Goal: Task Accomplishment & Management: Use online tool/utility

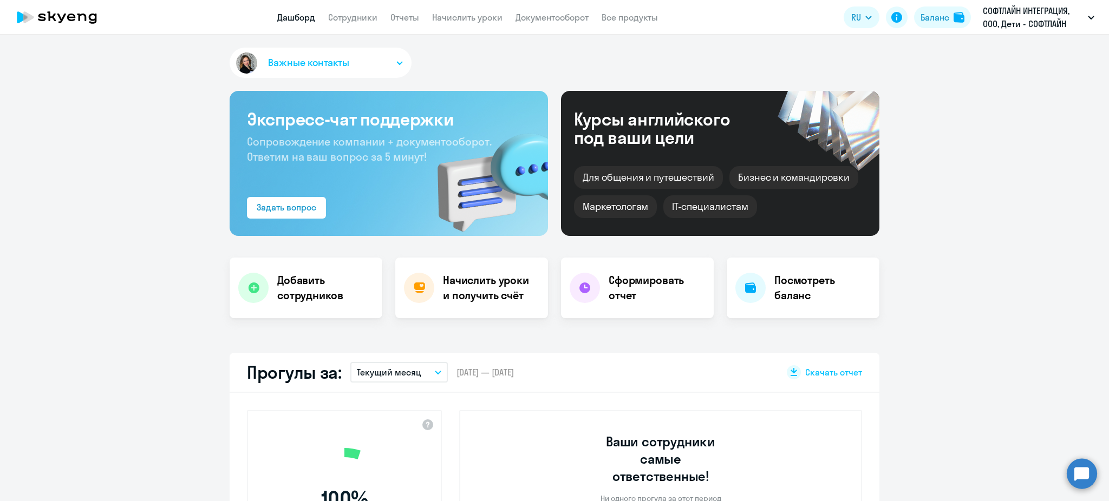
select select "30"
click at [432, 22] on link "Начислить уроки" at bounding box center [467, 17] width 70 height 11
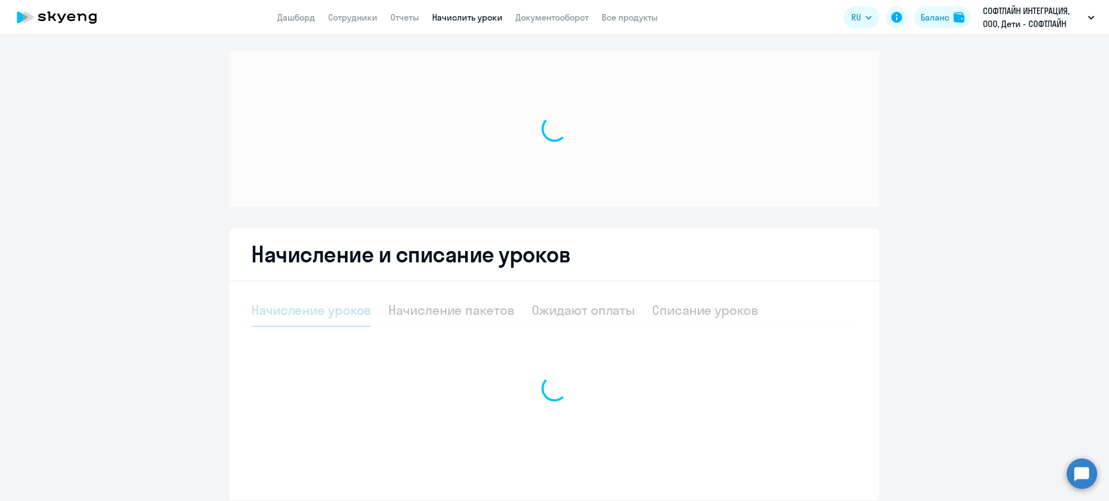
select select "10"
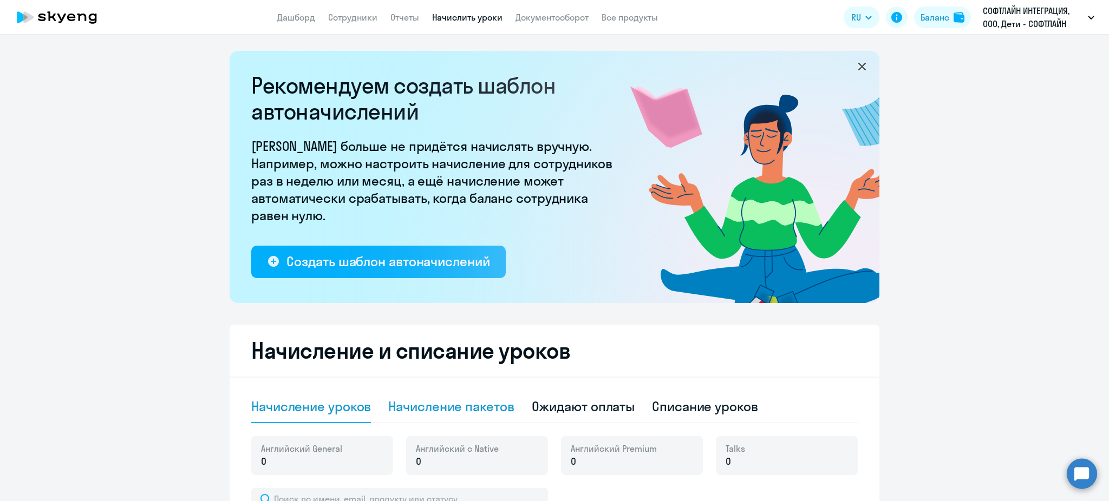
click at [457, 419] on div "Начисление пакетов" at bounding box center [451, 407] width 126 height 32
select select "10"
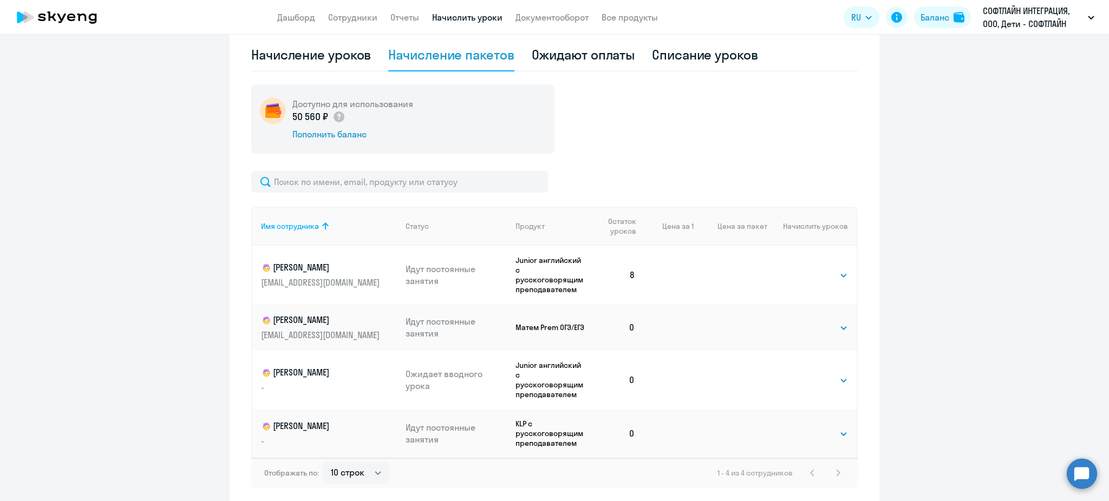
scroll to position [361, 0]
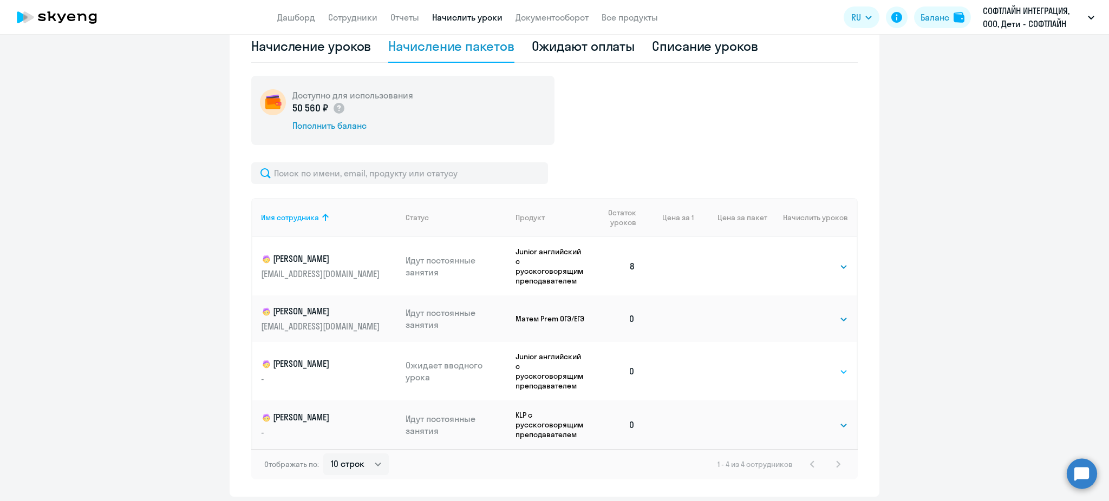
click at [830, 367] on select "Выбрать 4 8 16 32 64 128" at bounding box center [826, 372] width 44 height 13
select select "64"
click at [804, 366] on select "Выбрать 4 8 16 32 64 128" at bounding box center [826, 372] width 44 height 13
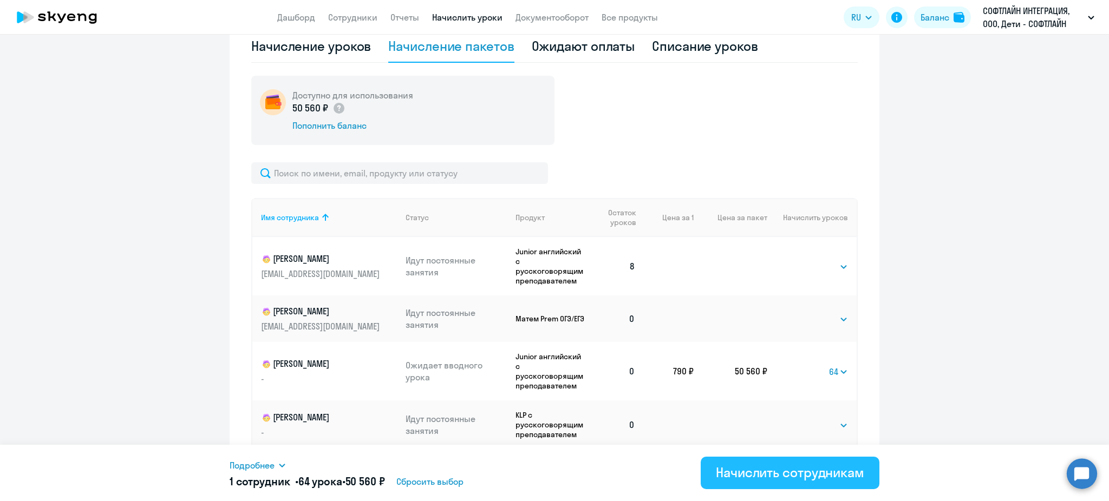
click at [739, 482] on button "Начислить сотрудникам" at bounding box center [790, 473] width 179 height 32
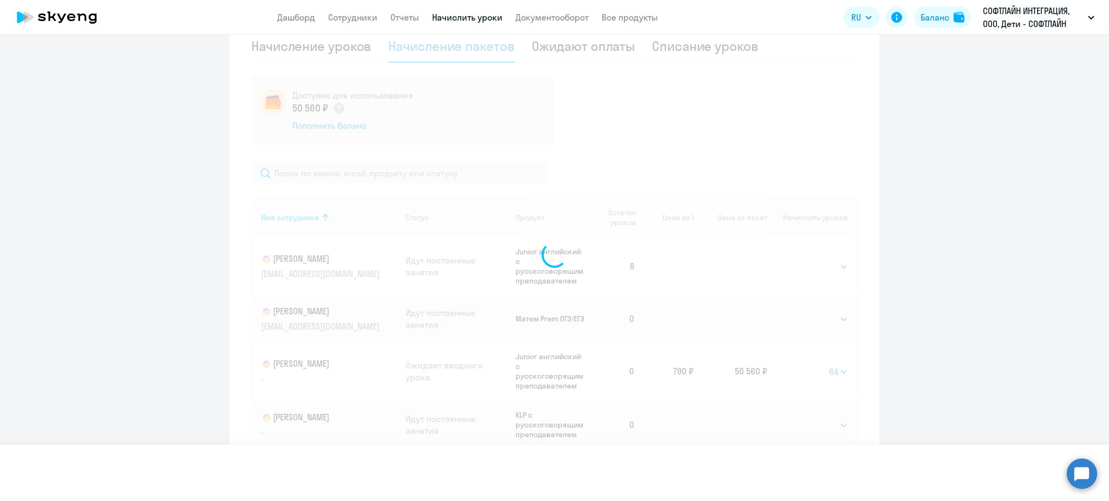
select select
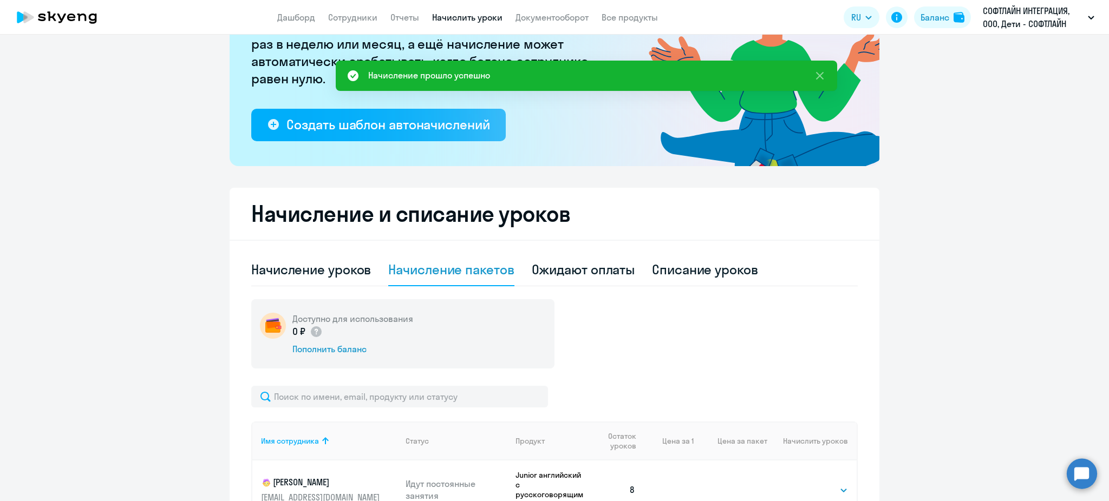
scroll to position [0, 0]
